Goal: Transaction & Acquisition: Purchase product/service

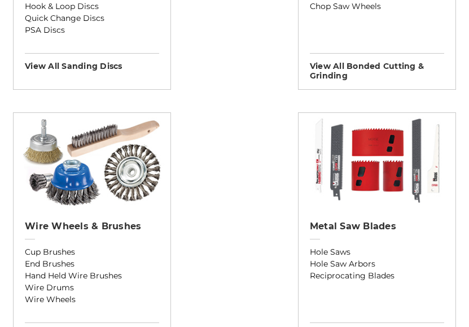
scroll to position [1037, 0]
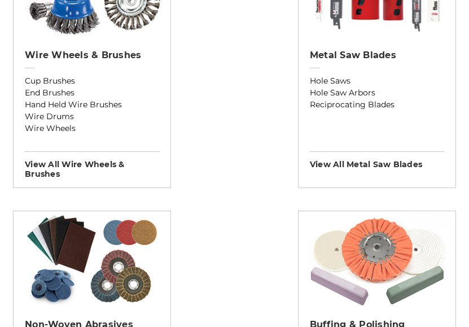
click at [365, 241] on img at bounding box center [377, 259] width 146 height 96
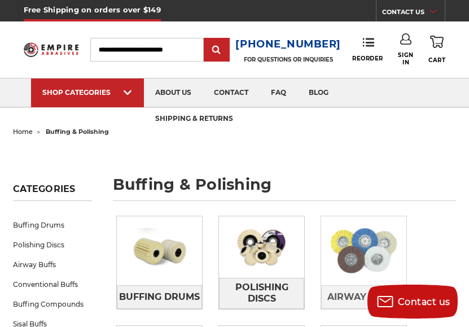
click at [352, 264] on img at bounding box center [363, 251] width 85 height 62
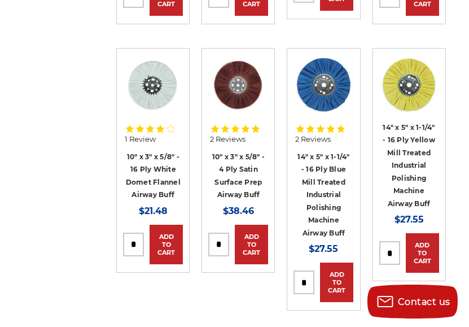
click at [392, 249] on input "tel" at bounding box center [390, 253] width 20 height 23
type input "*"
click at [422, 249] on link "Add to Cart" at bounding box center [422, 253] width 33 height 40
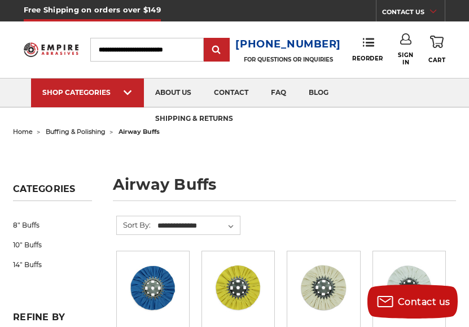
click at [67, 132] on span "buffing & polishing" at bounding box center [76, 132] width 60 height 8
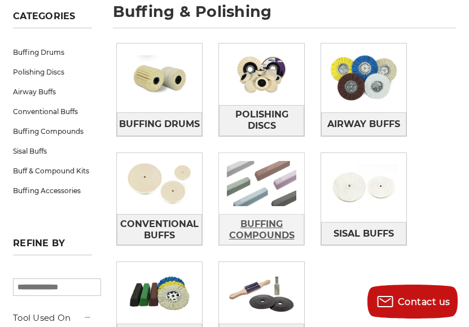
click at [259, 235] on span "Buffing Compounds" at bounding box center [262, 230] width 84 height 30
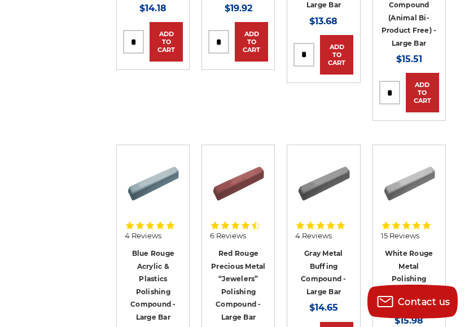
scroll to position [288, 0]
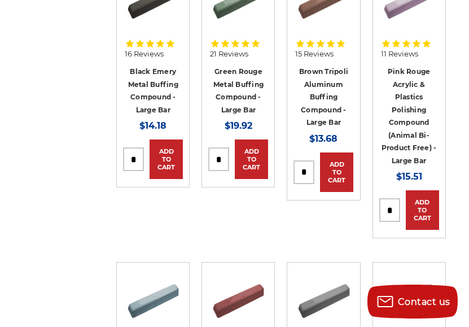
drag, startPoint x: 307, startPoint y: 173, endPoint x: 298, endPoint y: 171, distance: 9.3
click at [298, 171] on input "tel" at bounding box center [304, 172] width 20 height 23
type input "*"
click at [333, 179] on link "Add to Cart" at bounding box center [336, 172] width 33 height 40
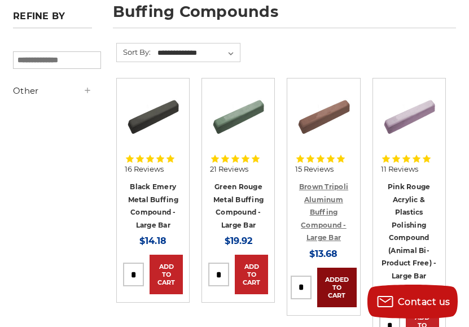
scroll to position [0, 0]
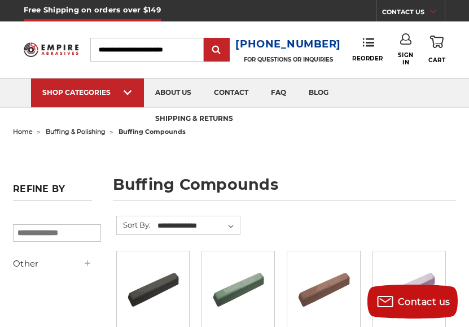
click at [439, 51] on link "0 Cart" at bounding box center [437, 49] width 17 height 32
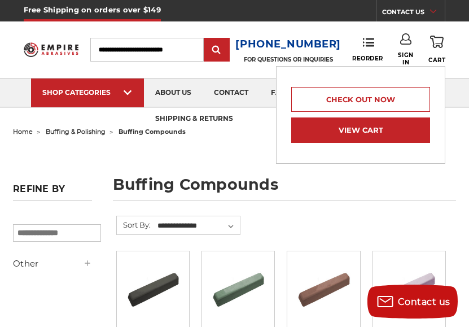
click at [394, 134] on link "View Cart" at bounding box center [360, 129] width 139 height 25
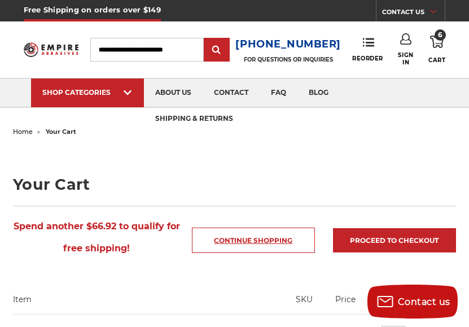
click at [258, 241] on link "Continue Shopping" at bounding box center [253, 240] width 123 height 25
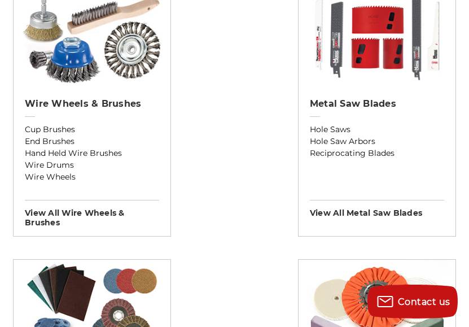
scroll to position [1152, 0]
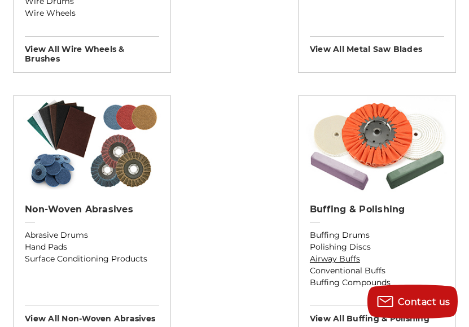
click at [333, 255] on link "Airway Buffs" at bounding box center [377, 259] width 134 height 12
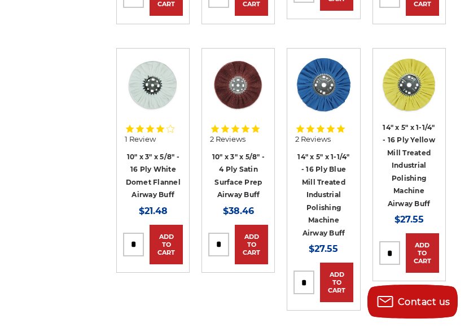
drag, startPoint x: 392, startPoint y: 250, endPoint x: 383, endPoint y: 252, distance: 9.9
click at [383, 252] on input "tel" at bounding box center [390, 253] width 20 height 23
type input "*"
click at [439, 208] on article "Quick view 14" x 5" x 1-1/4" - 16 Ply Yellow Mill Treated Industrial Polishing …" at bounding box center [409, 165] width 73 height 234
click at [431, 248] on link "Add to Cart" at bounding box center [422, 253] width 33 height 40
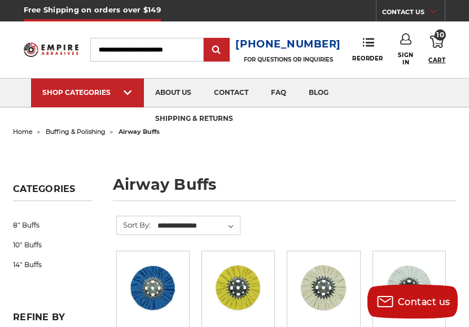
click at [441, 58] on span "Cart" at bounding box center [437, 59] width 17 height 7
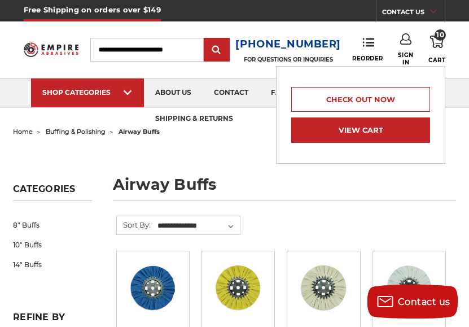
click at [387, 127] on link "View Cart" at bounding box center [360, 129] width 139 height 25
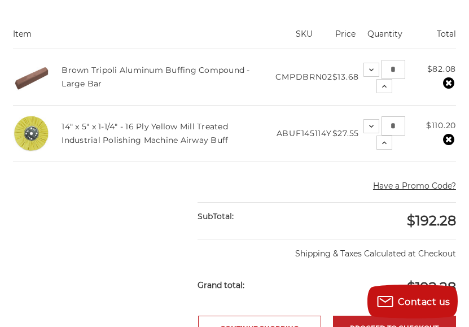
scroll to position [403, 0]
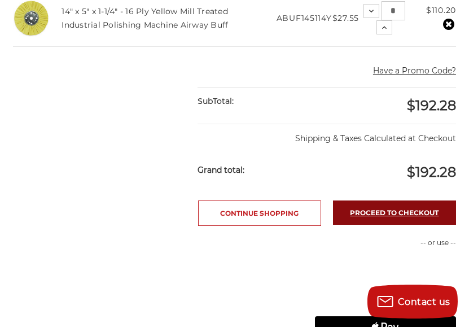
click at [394, 225] on link "Proceed to checkout" at bounding box center [394, 212] width 123 height 24
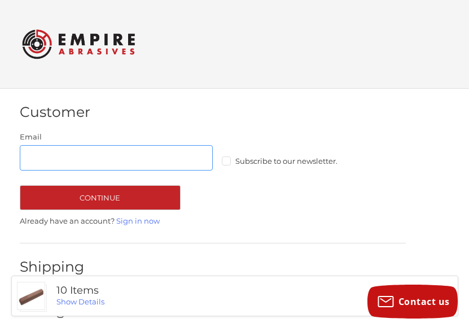
scroll to position [24, 0]
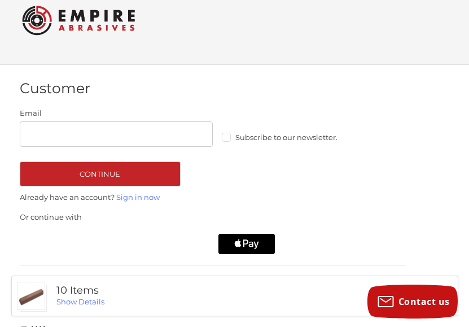
click at [229, 136] on label "Subscribe to our newsletter." at bounding box center [318, 137] width 193 height 9
click at [40, 134] on input "Email" at bounding box center [116, 133] width 193 height 25
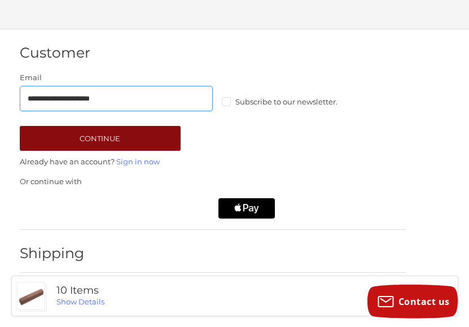
scroll to position [30, 0]
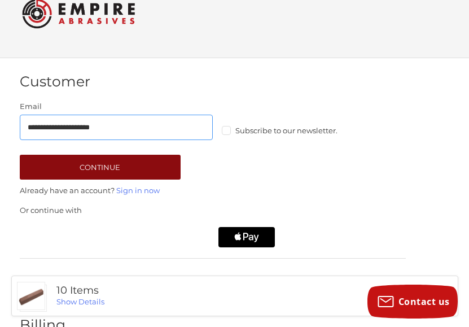
type input "**********"
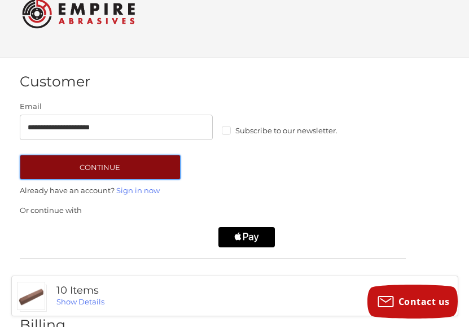
click at [66, 163] on button "Continue" at bounding box center [100, 167] width 161 height 25
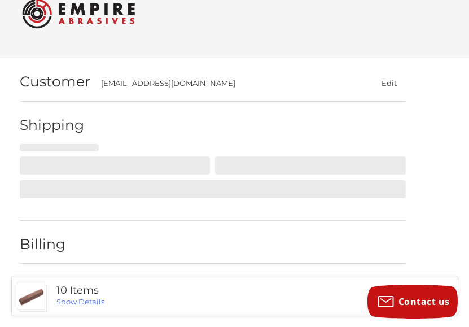
scroll to position [65, 0]
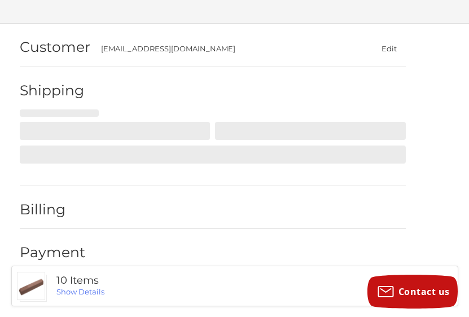
select select "**"
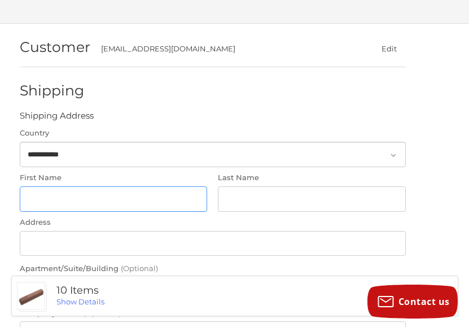
click at [35, 198] on input "First Name" at bounding box center [113, 198] width 187 height 25
type input "*******"
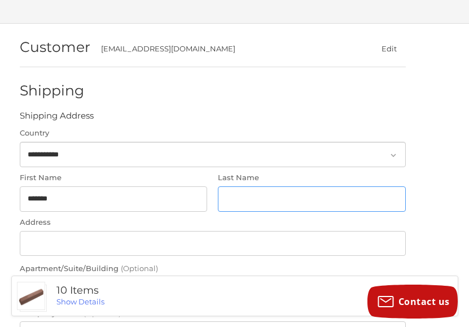
type input "*********"
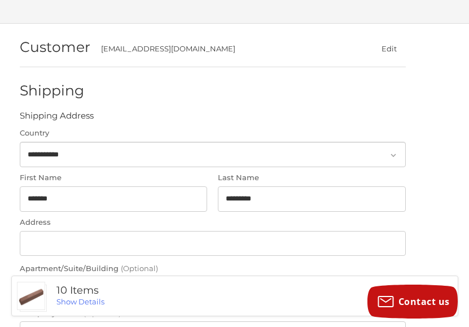
type input "******"
select select "**"
type input "*****"
type input "**********"
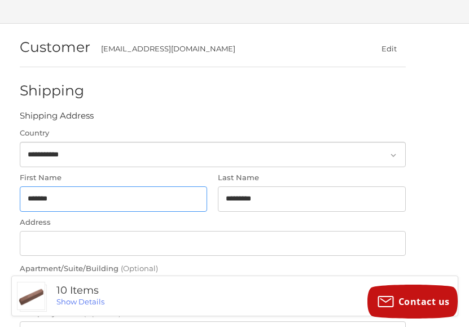
type input "**********"
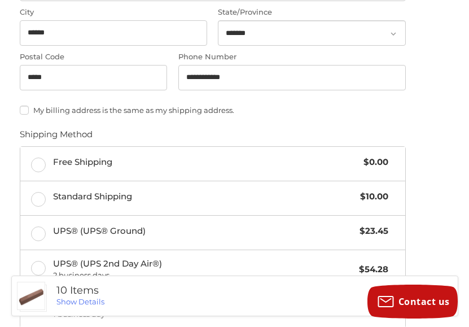
scroll to position [468, 0]
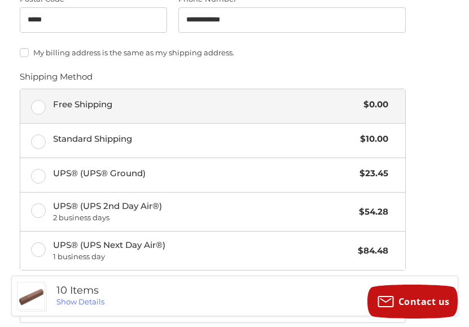
click at [38, 109] on label "Free Shipping $0.00" at bounding box center [212, 106] width 385 height 34
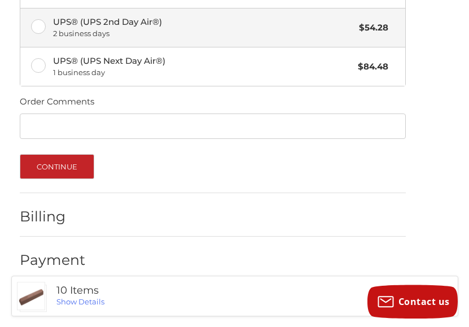
scroll to position [660, 0]
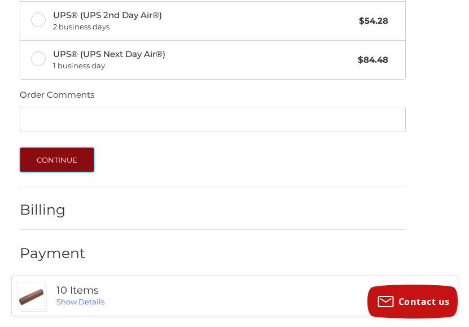
click at [55, 158] on button "Continue" at bounding box center [57, 159] width 75 height 25
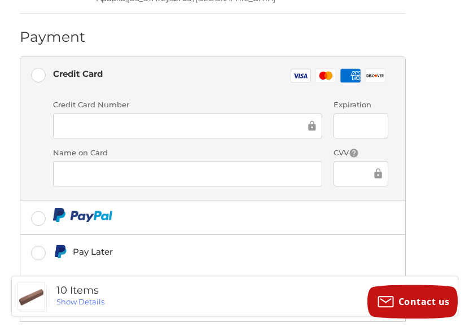
scroll to position [288, 0]
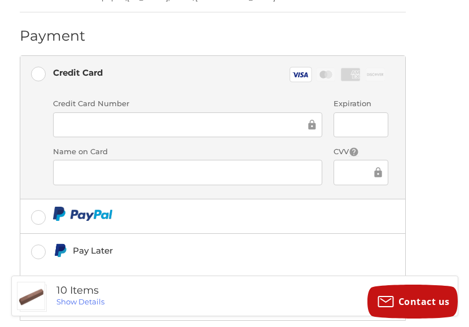
click at [431, 172] on ol "Customer alsanodizing@gmail.com Edit Shipping Alberto Feliberty +14075320815 23…" at bounding box center [235, 113] width 430 height 625
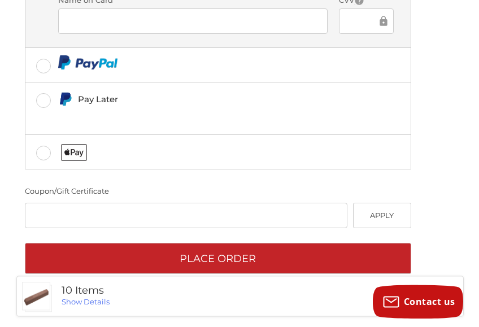
scroll to position [456, 0]
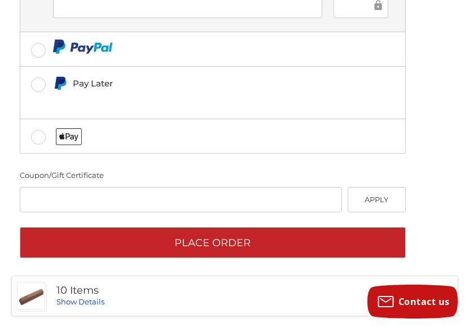
click at [82, 301] on link "Show Details" at bounding box center [80, 301] width 48 height 9
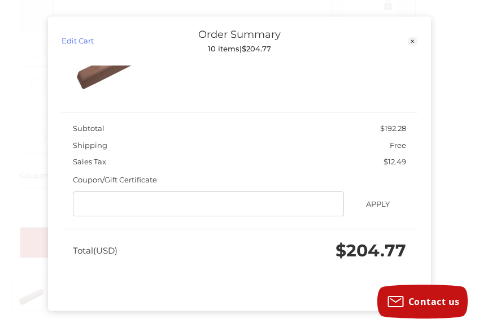
scroll to position [0, 0]
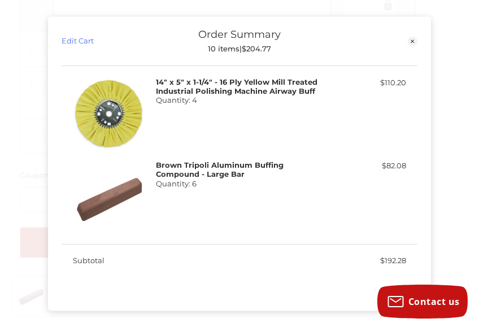
click at [32, 85] on div "Edit Cart Order Summary 10 items | $204.77 Close 14" x 5" x 1-1/4" - 16 Ply Yel…" at bounding box center [239, 163] width 479 height 327
click at [412, 42] on icon at bounding box center [412, 42] width 10 height 10
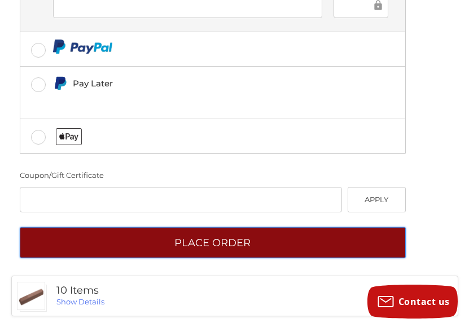
click at [194, 246] on button "Place Order" at bounding box center [213, 242] width 386 height 31
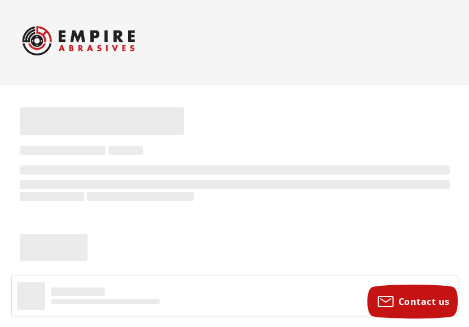
scroll to position [3, 0]
